Goal: Check status: Check status

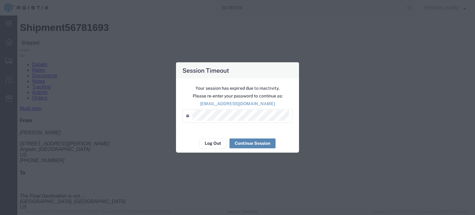
click at [247, 143] on button "Continue Session" at bounding box center [253, 143] width 46 height 10
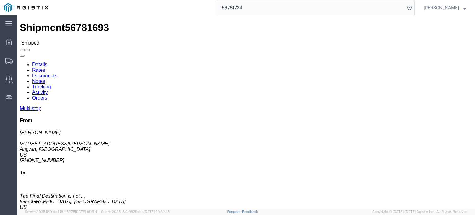
drag, startPoint x: 254, startPoint y: 6, endPoint x: 250, endPoint y: 10, distance: 5.3
click at [250, 10] on input "56781724" at bounding box center [311, 7] width 188 height 15
click link "Documents"
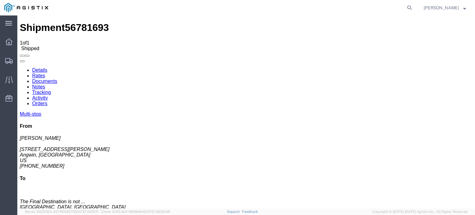
click at [411, 6] on icon at bounding box center [409, 7] width 9 height 9
click at [268, 12] on input "search" at bounding box center [311, 7] width 188 height 15
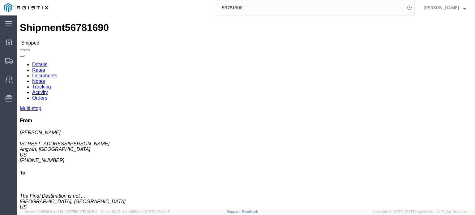
click link "Documents"
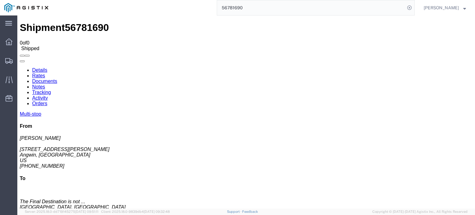
click at [250, 6] on input "56781690" at bounding box center [311, 7] width 188 height 15
type input "56781695"
